Goal: Check status: Check status

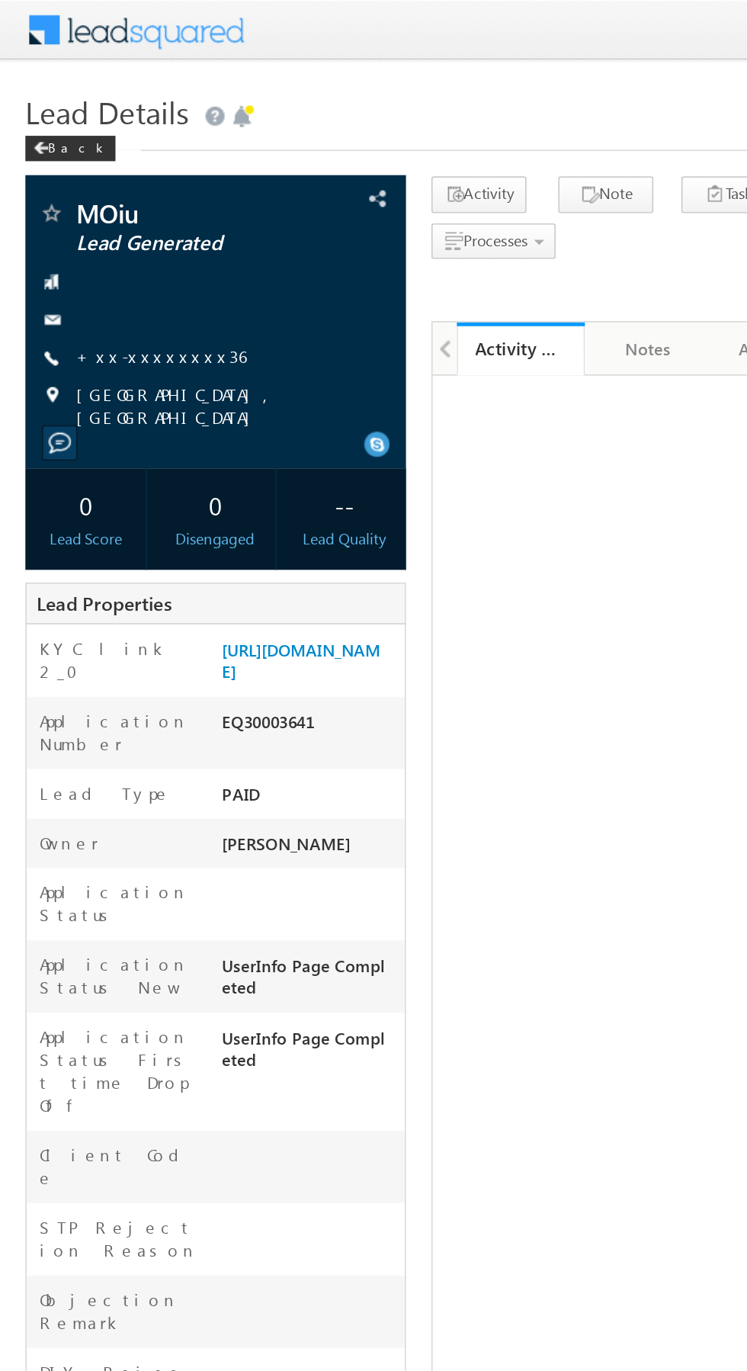
click at [95, 210] on link "+xx-xxxxxxxx36" at bounding box center [97, 213] width 102 height 13
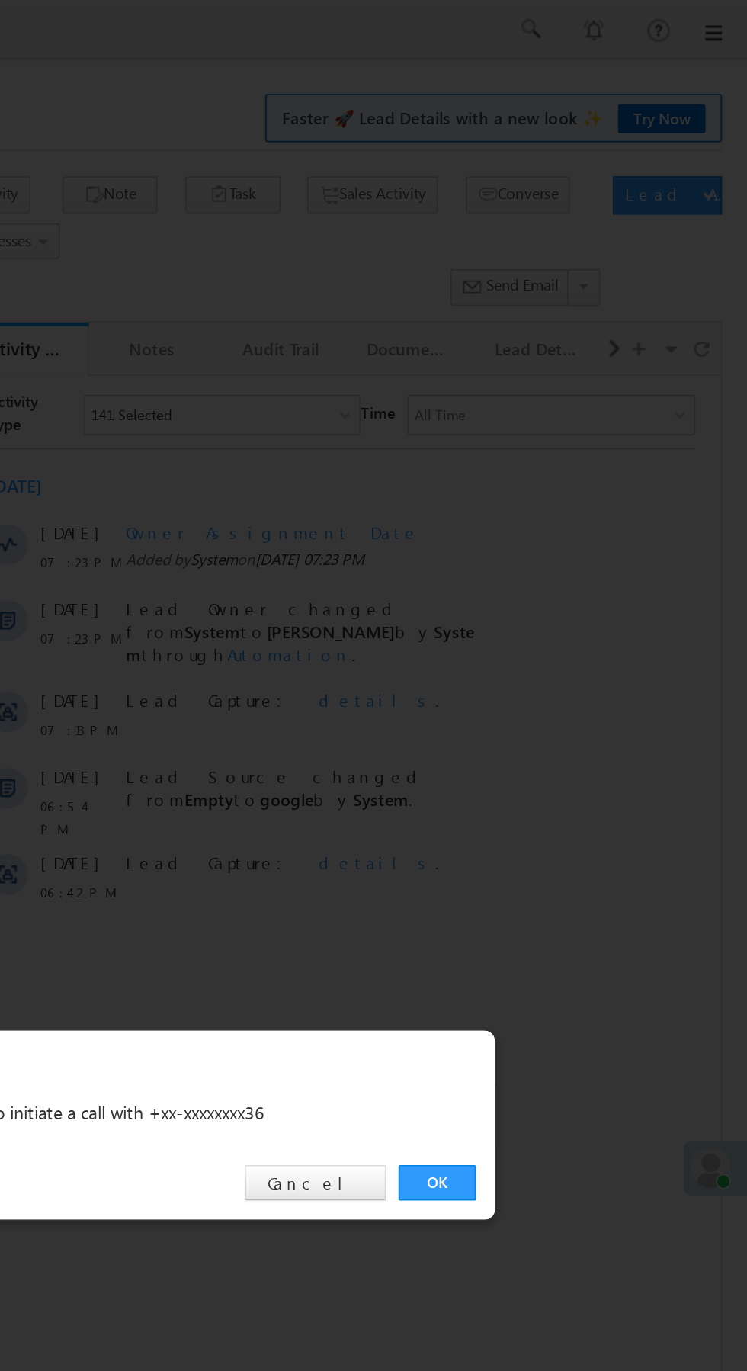
click at [553, 709] on link "OK" at bounding box center [561, 710] width 47 height 21
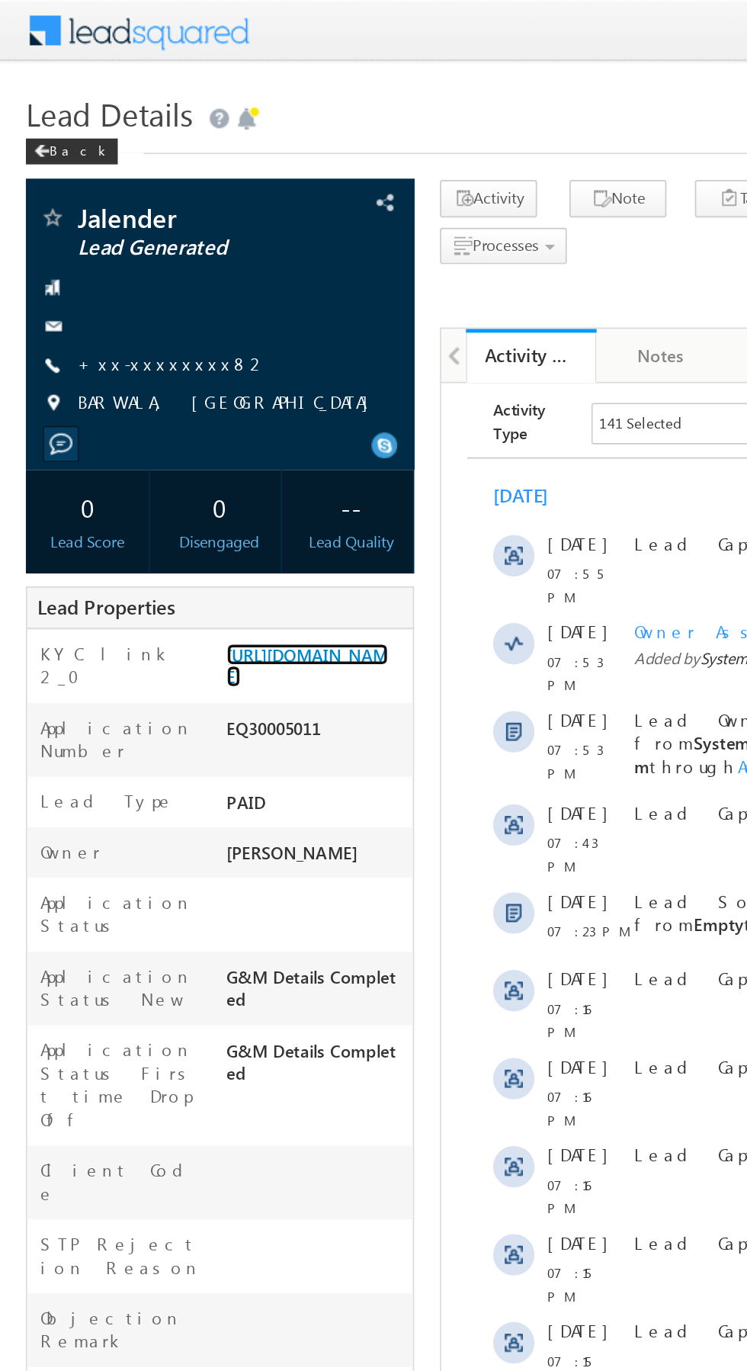
click at [177, 404] on link "https://angelbroking1-pk3em7sa.customui-test.leadsquared.com?leadId=66ac54aa-8d…" at bounding box center [180, 392] width 95 height 26
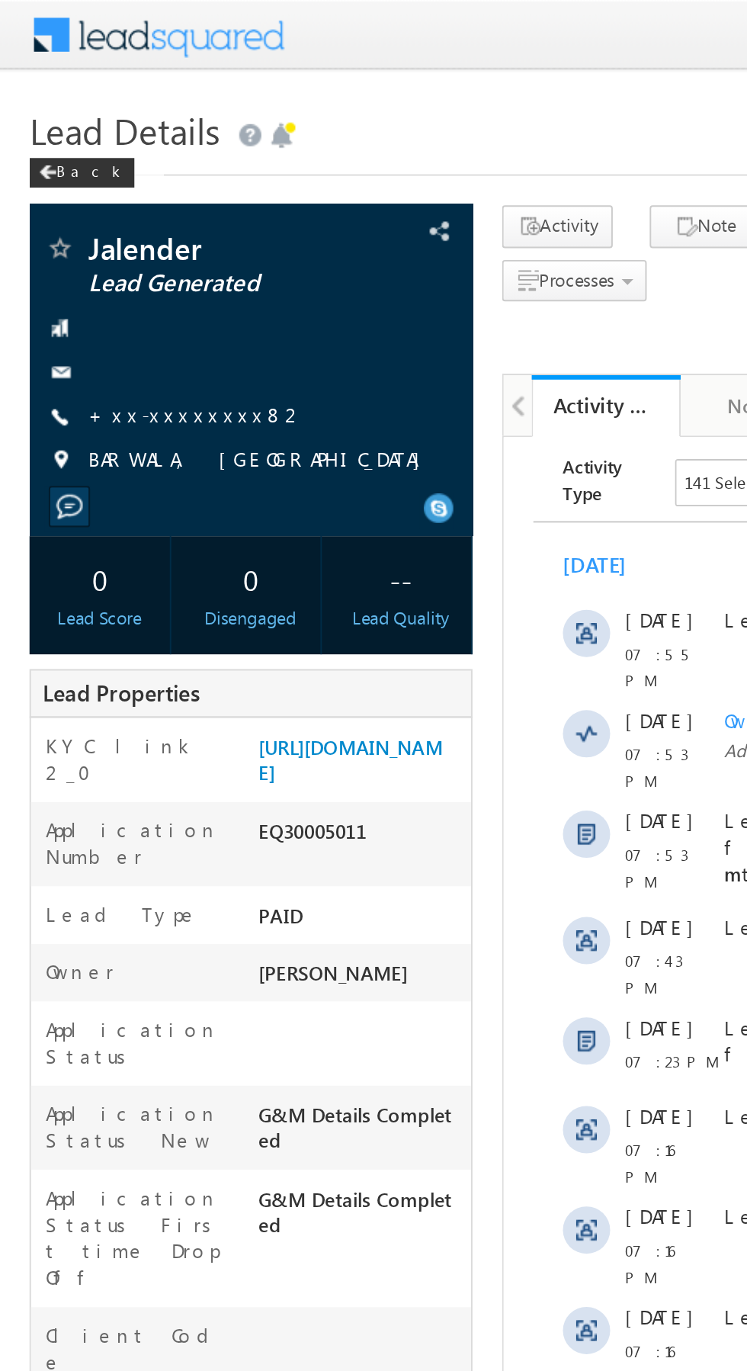
click at [92, 214] on link "+xx-xxxxxxxx82" at bounding box center [102, 213] width 112 height 13
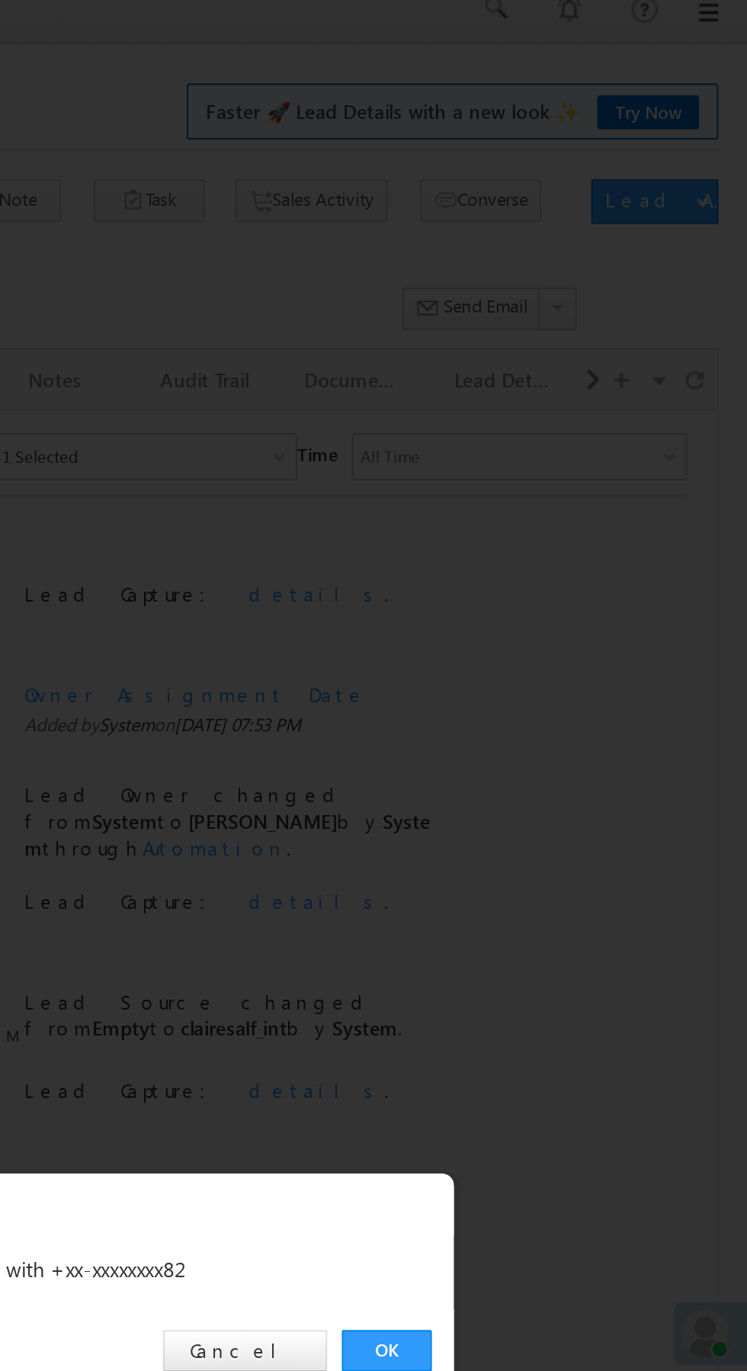
click at [563, 705] on link "OK" at bounding box center [561, 710] width 47 height 21
